Goal: Obtain resource: Download file/media

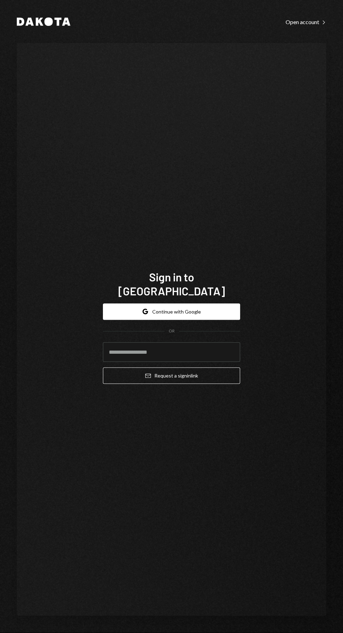
click at [145, 314] on icon "Google" at bounding box center [145, 312] width 6 height 6
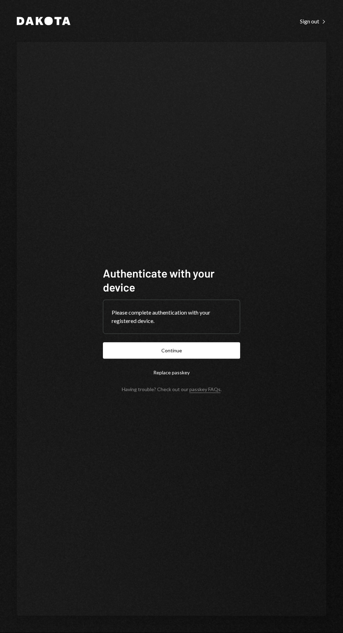
click at [220, 359] on button "Continue" at bounding box center [171, 350] width 137 height 16
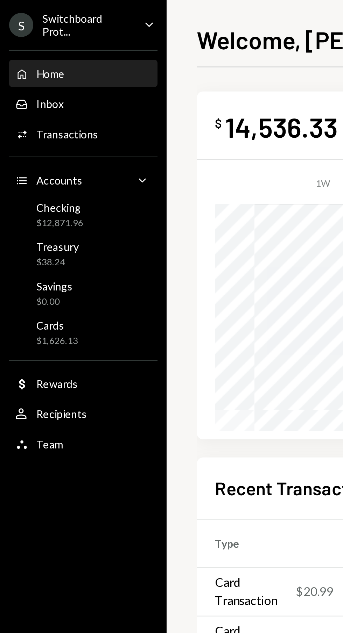
click at [49, 62] on div "Activities Transactions" at bounding box center [38, 62] width 63 height 6
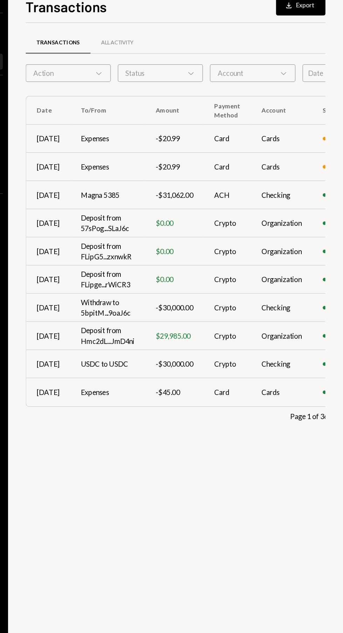
click at [171, 171] on td "Magna 5385" at bounding box center [155, 168] width 59 height 22
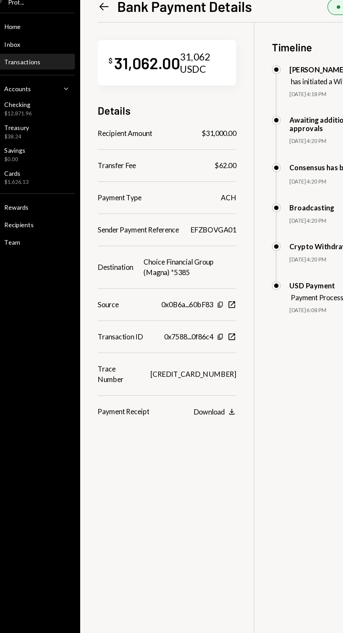
click at [192, 337] on div "Download" at bounding box center [179, 340] width 25 height 7
